Goal: Communication & Community: Answer question/provide support

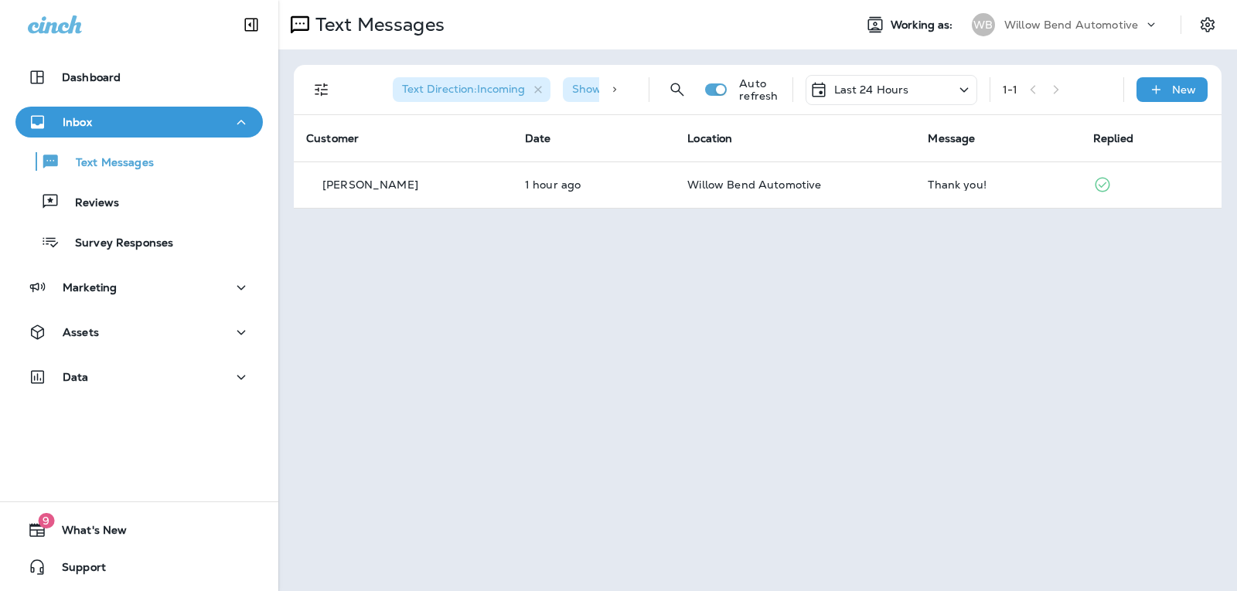
click at [905, 93] on p "Last 24 Hours" at bounding box center [871, 89] width 75 height 12
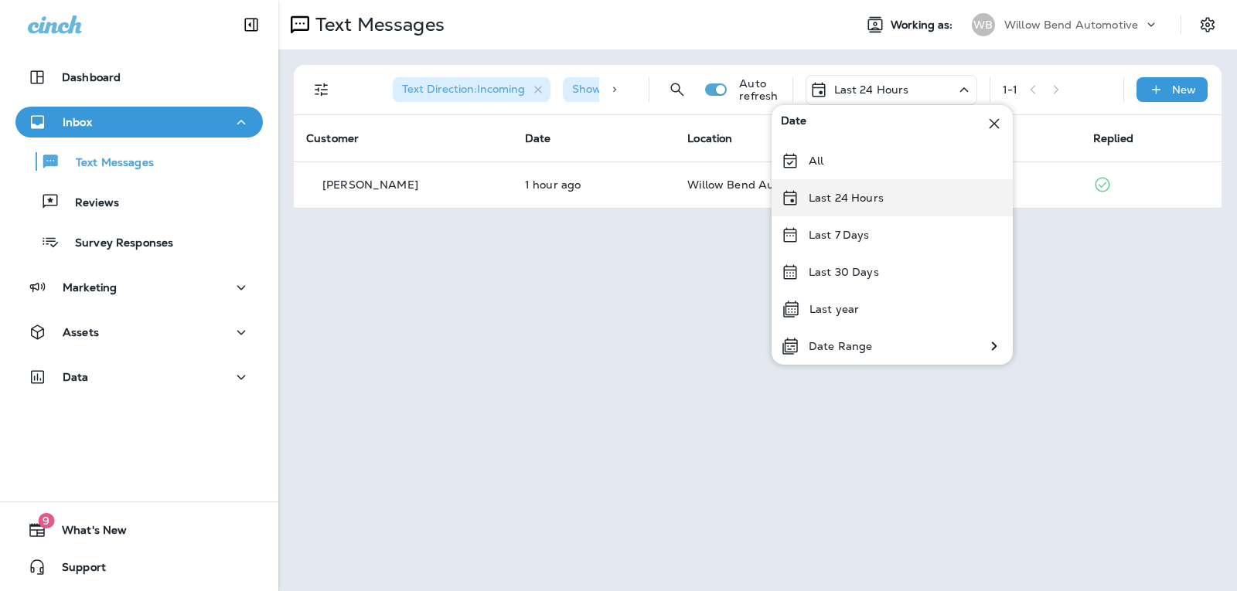
click at [882, 200] on div "Last 24 Hours" at bounding box center [892, 197] width 241 height 37
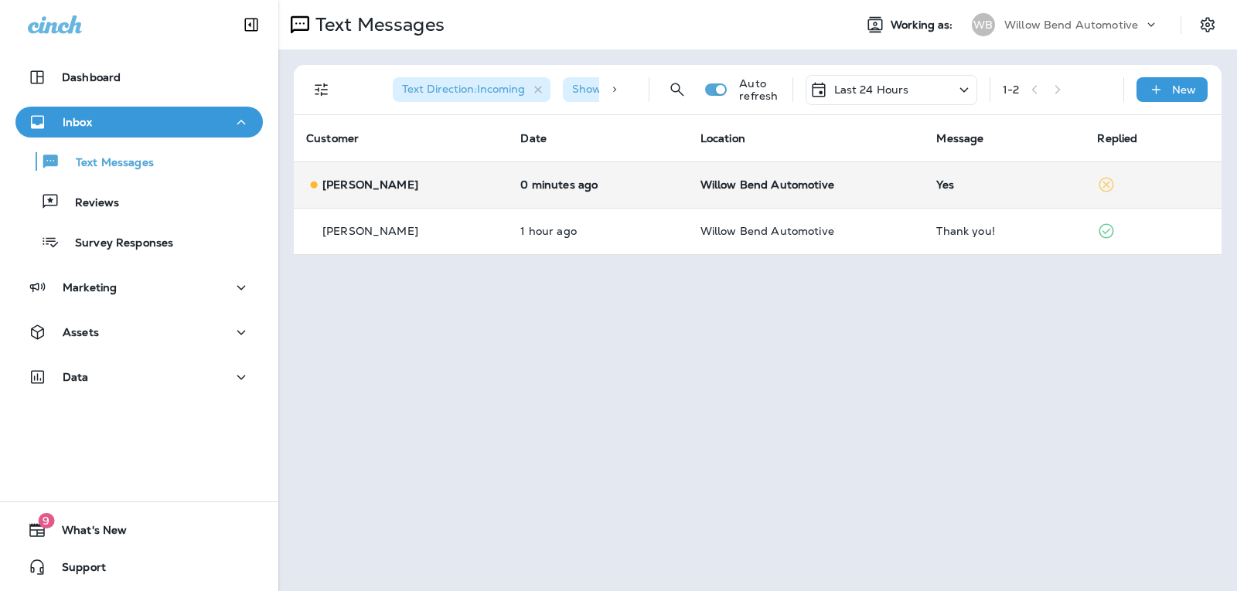
click at [985, 189] on div "Yes" at bounding box center [1004, 185] width 136 height 12
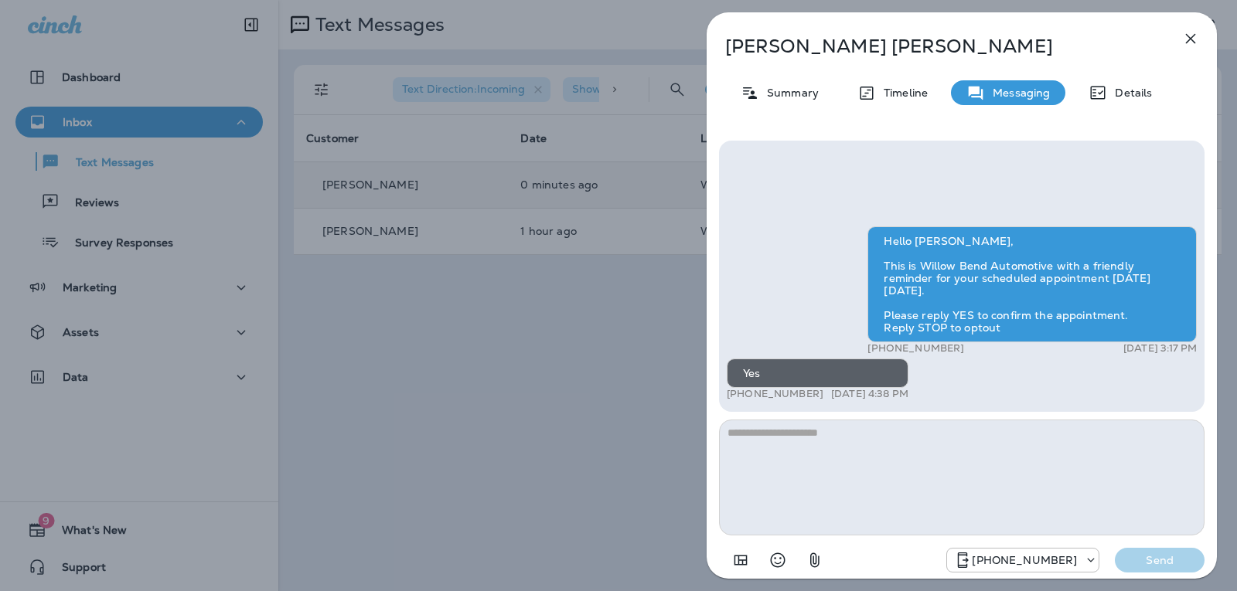
click at [807, 486] on textarea at bounding box center [962, 478] width 486 height 116
type textarea "*"
type textarea "**********"
click at [1130, 557] on p "Send" at bounding box center [1159, 561] width 65 height 14
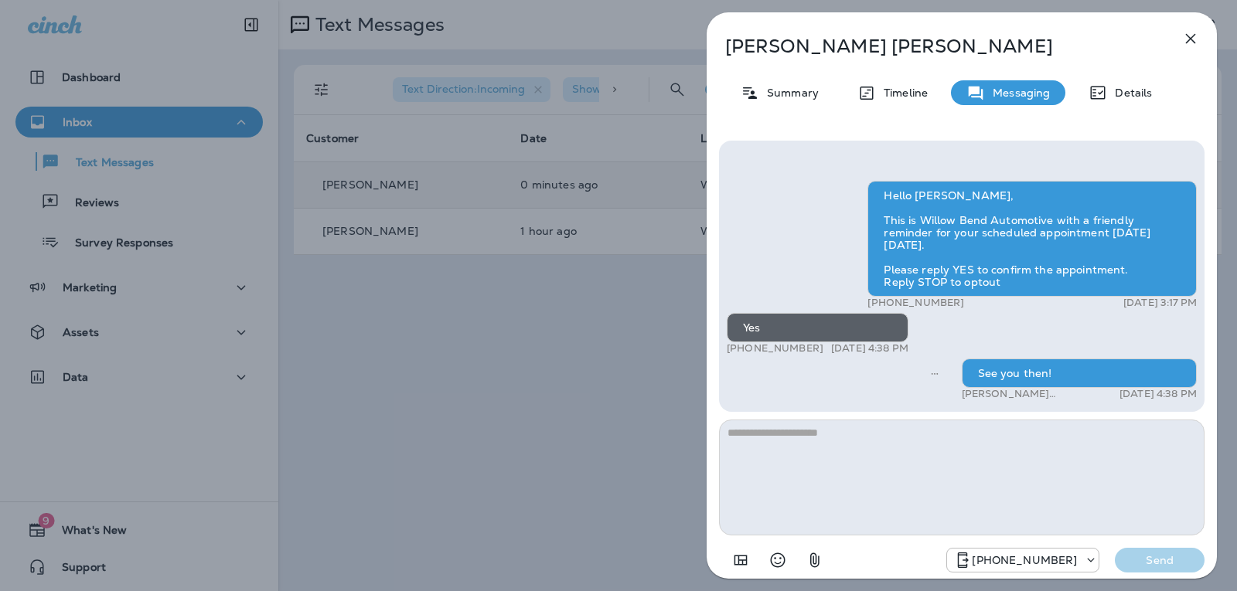
click at [1197, 33] on icon "button" at bounding box center [1190, 38] width 19 height 19
